Goal: Task Accomplishment & Management: Complete application form

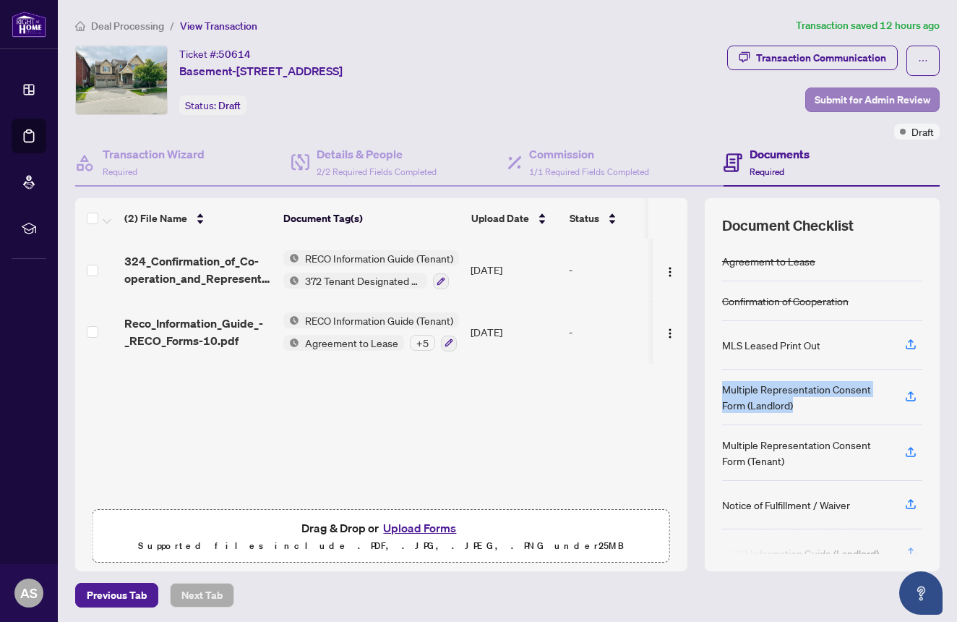
click at [838, 98] on span "Submit for Admin Review" at bounding box center [873, 99] width 116 height 23
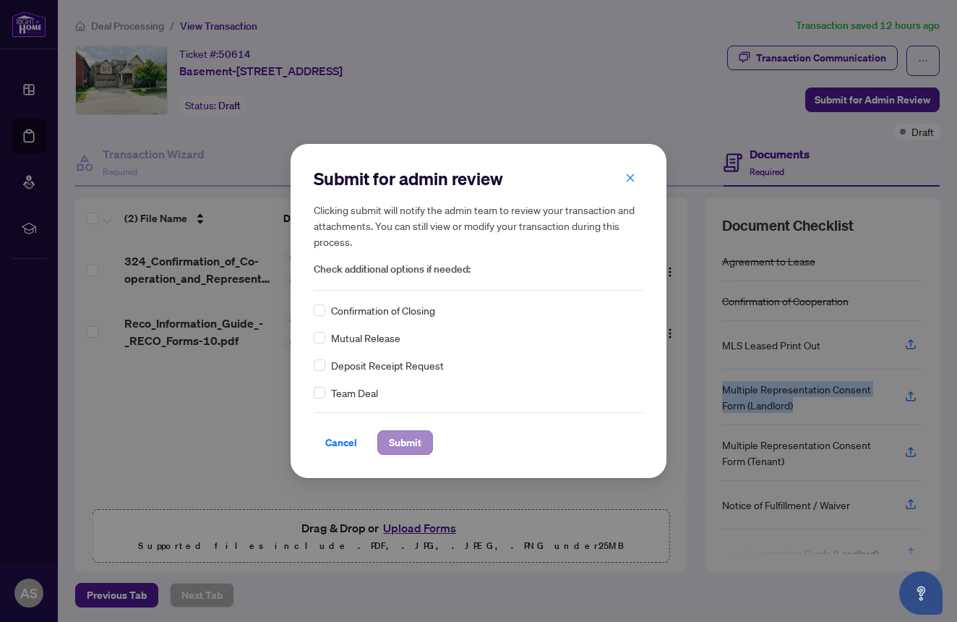
click at [424, 448] on button "Submit" at bounding box center [405, 442] width 56 height 25
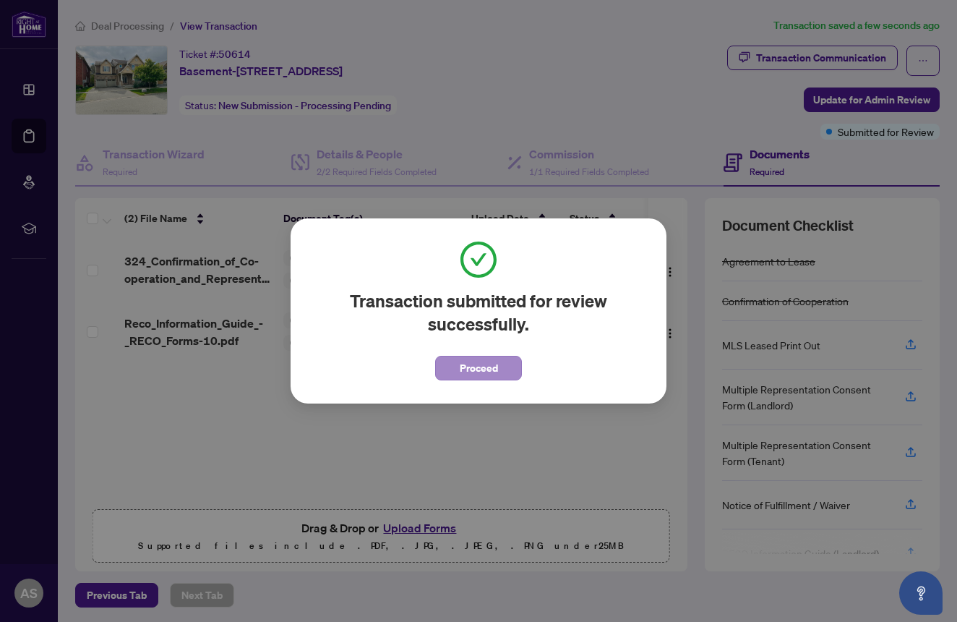
click at [468, 366] on span "Proceed" at bounding box center [479, 367] width 38 height 23
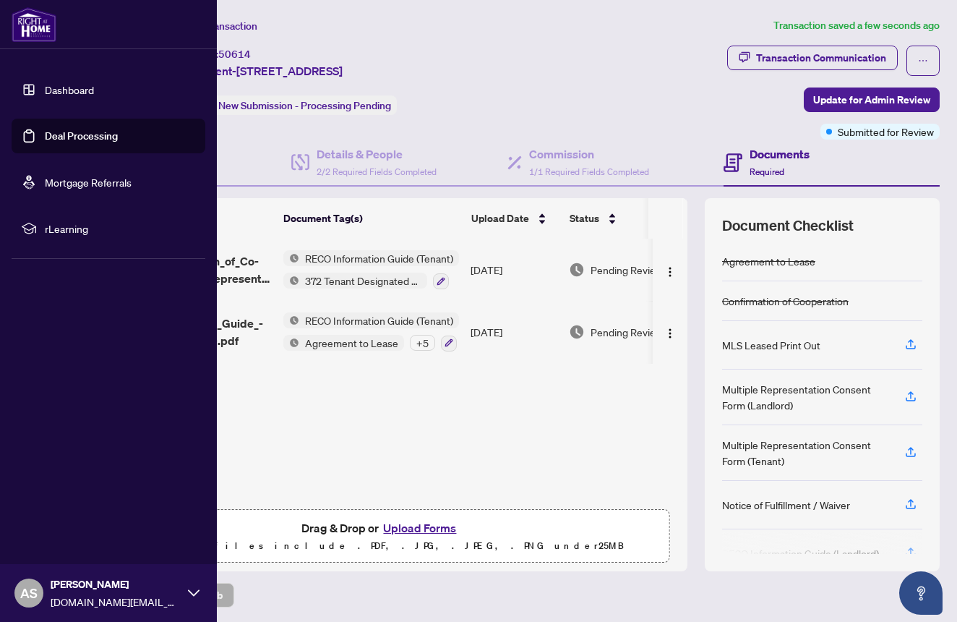
click at [60, 95] on link "Dashboard" at bounding box center [69, 89] width 49 height 13
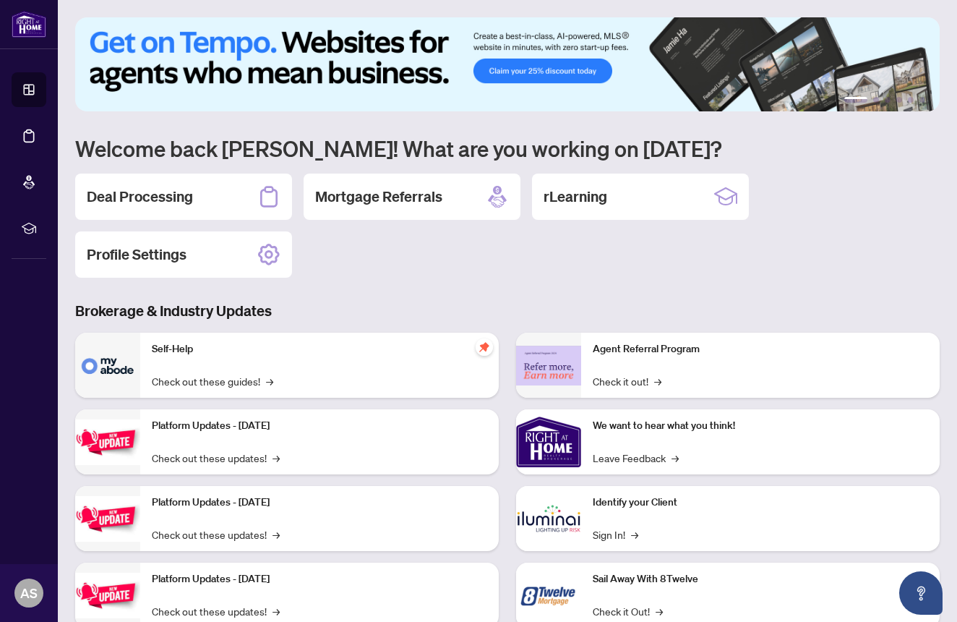
click at [189, 196] on h2 "Deal Processing" at bounding box center [140, 197] width 106 height 20
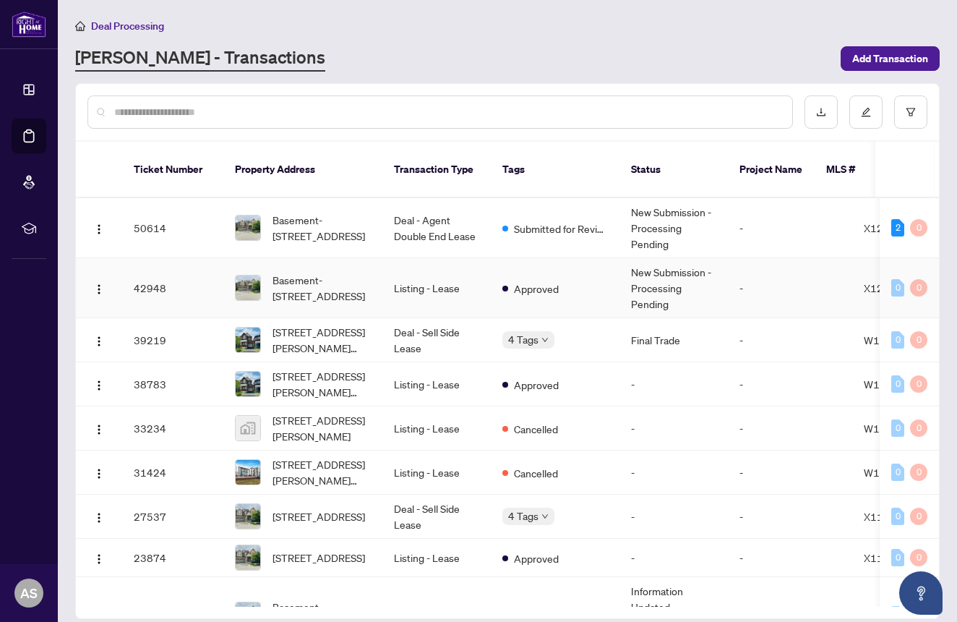
click at [422, 269] on td "Listing - Lease" at bounding box center [436, 288] width 108 height 60
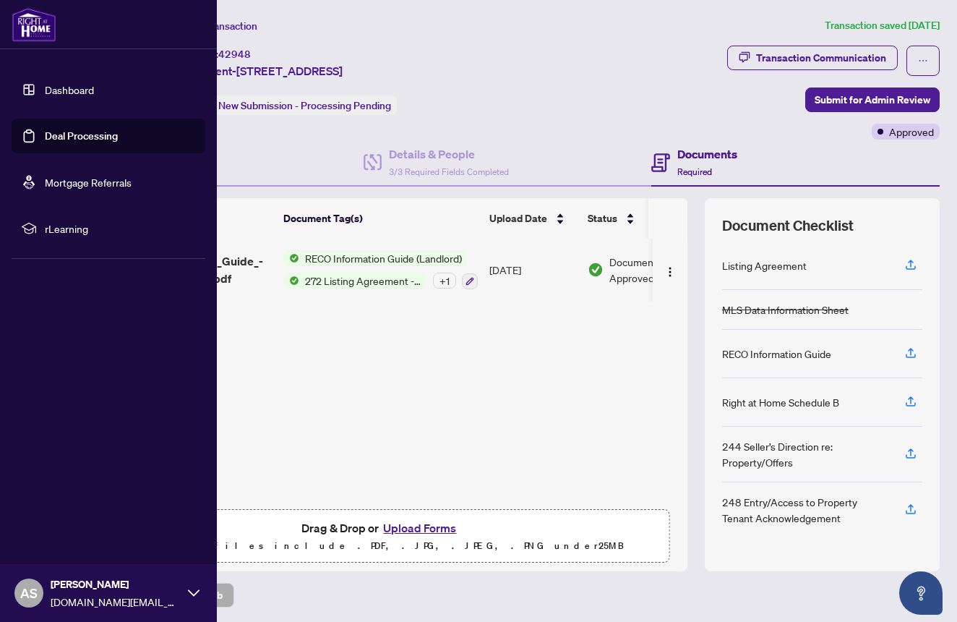
click at [72, 96] on link "Dashboard" at bounding box center [69, 89] width 49 height 13
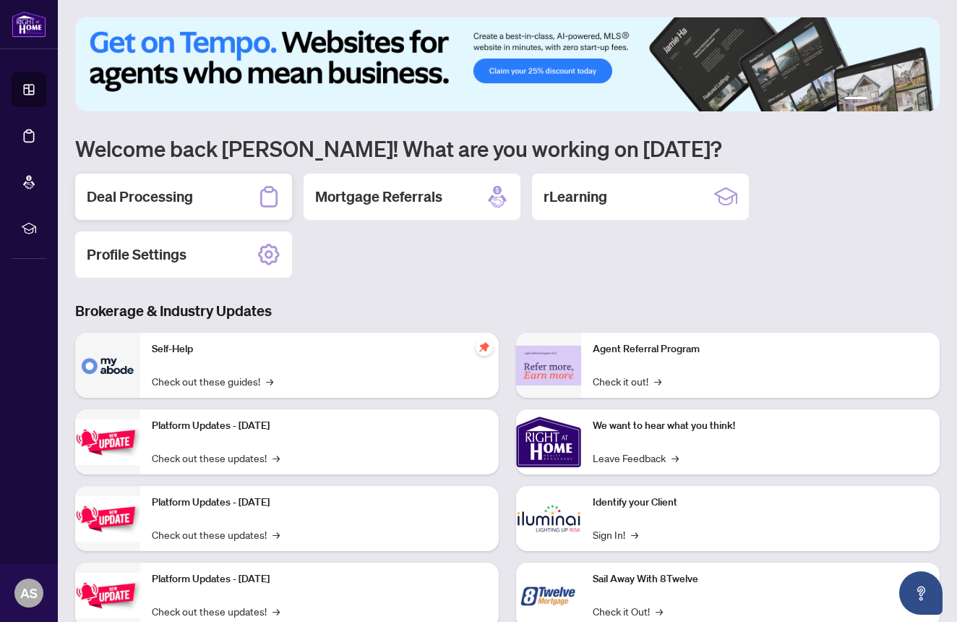
click at [208, 192] on div "Deal Processing" at bounding box center [183, 196] width 217 height 46
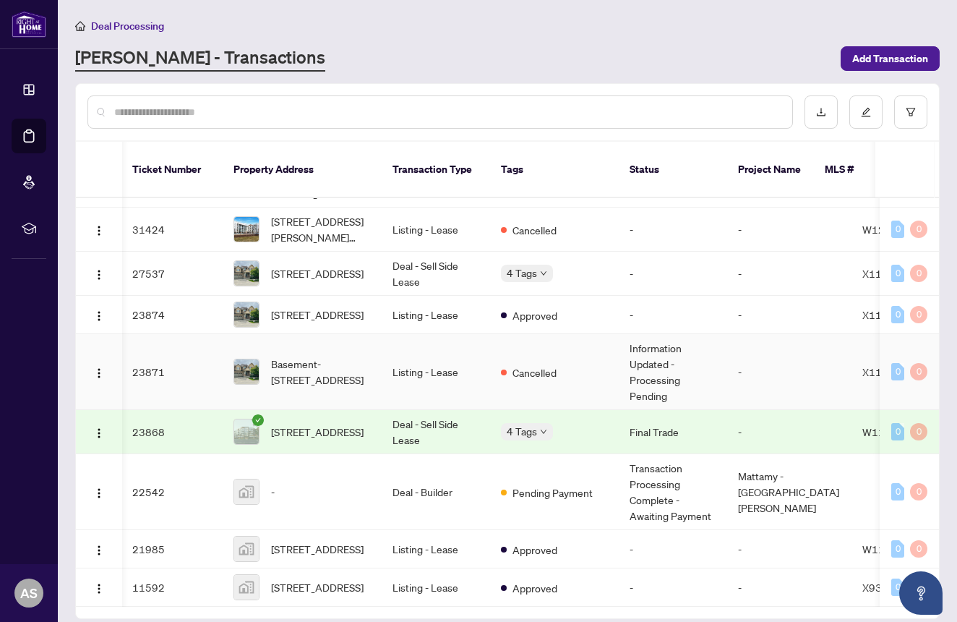
scroll to position [265, 1]
click at [254, 414] on icon "check-circle" at bounding box center [258, 420] width 12 height 12
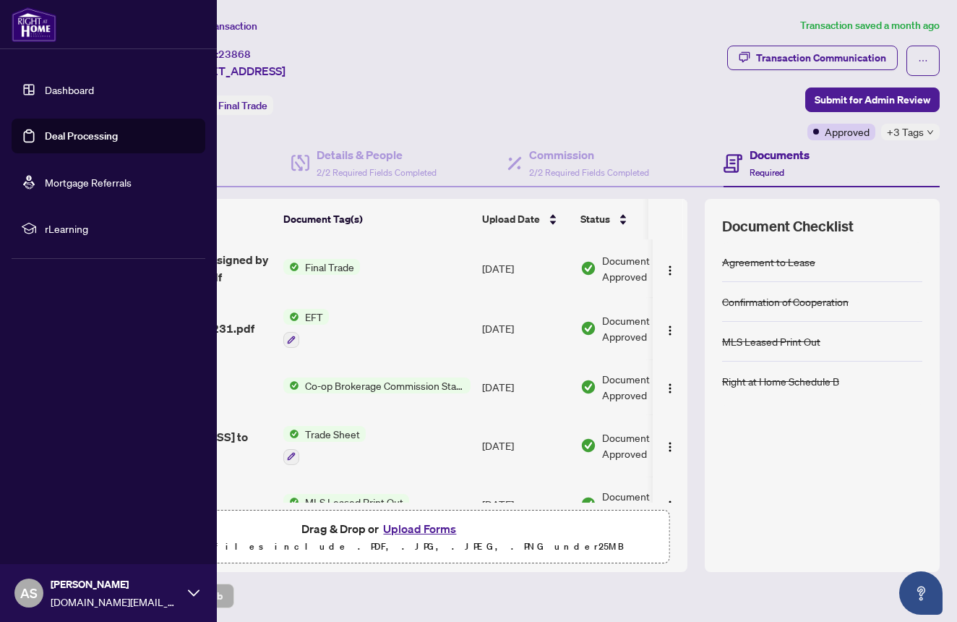
click at [61, 95] on link "Dashboard" at bounding box center [69, 89] width 49 height 13
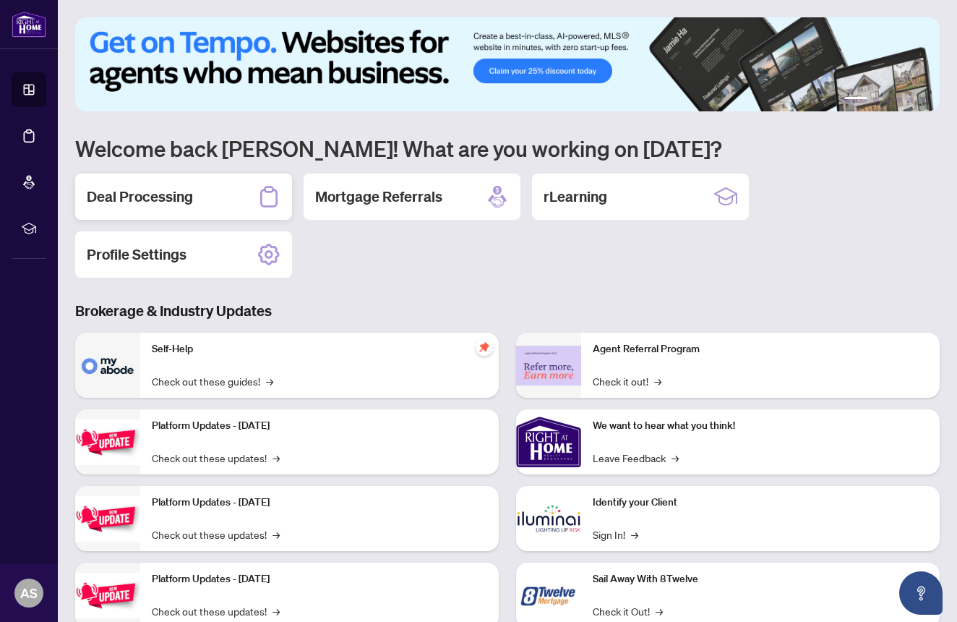
click at [153, 195] on h2 "Deal Processing" at bounding box center [140, 197] width 106 height 20
